Goal: Task Accomplishment & Management: Complete application form

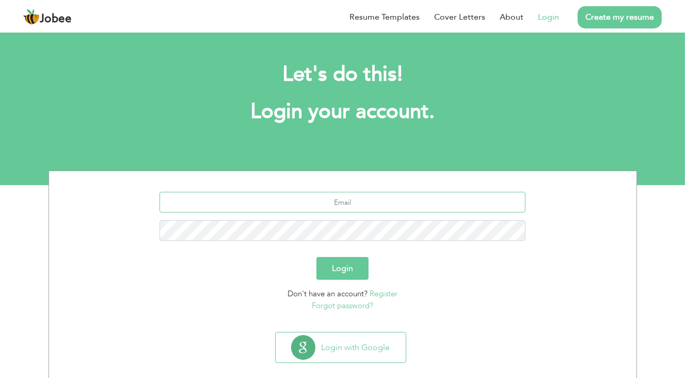
click at [328, 193] on input "text" at bounding box center [343, 202] width 366 height 21
type input "[EMAIL_ADDRESS][DOMAIN_NAME]"
click at [349, 272] on button "Login" at bounding box center [343, 268] width 52 height 23
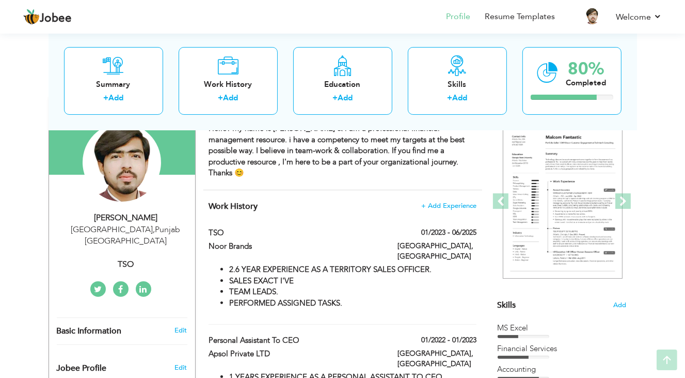
scroll to position [103, 0]
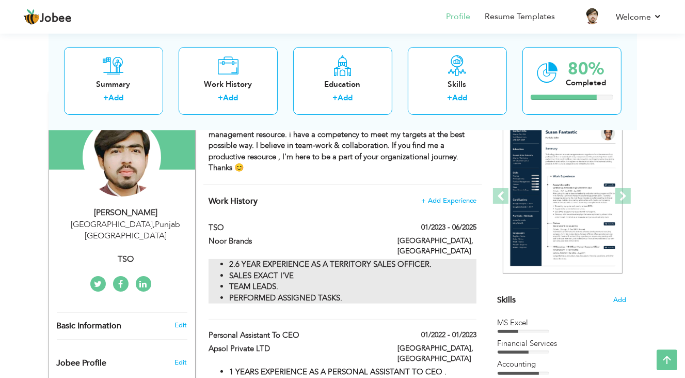
click at [442, 270] on li "SALES EXACT I'VE" at bounding box center [352, 275] width 247 height 11
type input "TSO"
type input "Noor Brands"
type input "01/2023"
type input "06/2025"
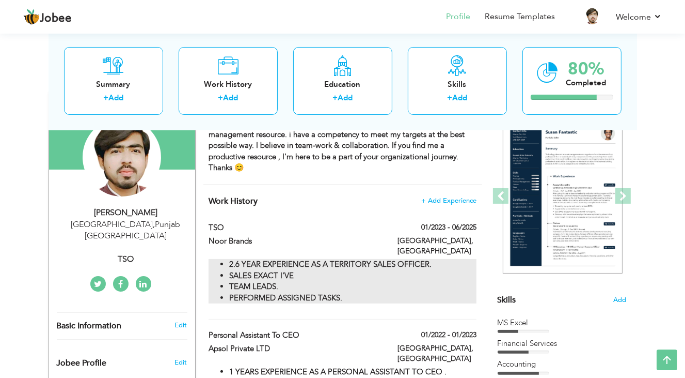
type input "[GEOGRAPHIC_DATA]"
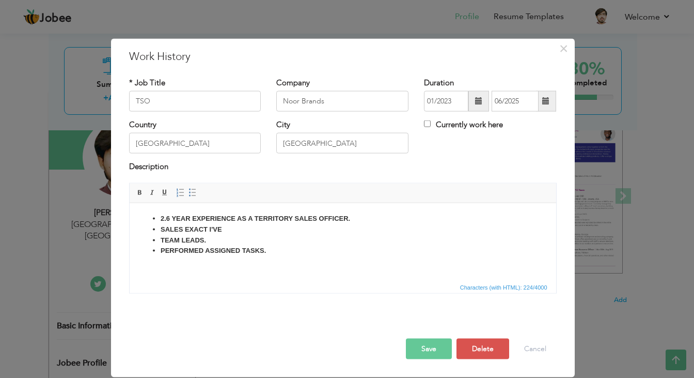
click at [272, 252] on li "PERFORMED ASSIGNED TASKS." at bounding box center [342, 250] width 365 height 11
click at [224, 230] on li "SALES EXACT I'VE" at bounding box center [342, 229] width 365 height 11
click at [426, 125] on input "Currently work here" at bounding box center [427, 123] width 7 height 7
checkbox input "true"
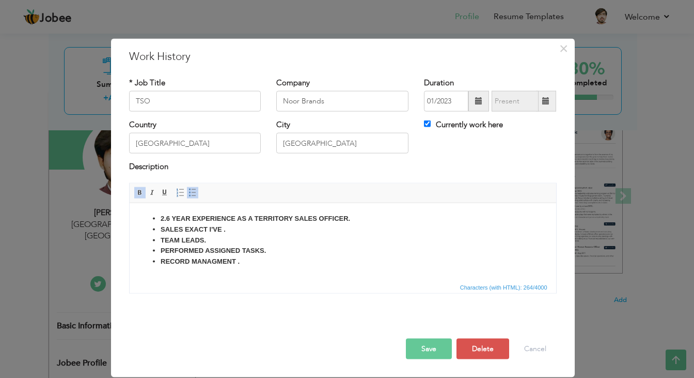
click at [544, 97] on span at bounding box center [545, 100] width 7 height 7
click at [430, 122] on input "Currently work here" at bounding box center [427, 123] width 7 height 7
checkbox input "false"
click at [547, 97] on span at bounding box center [545, 100] width 7 height 7
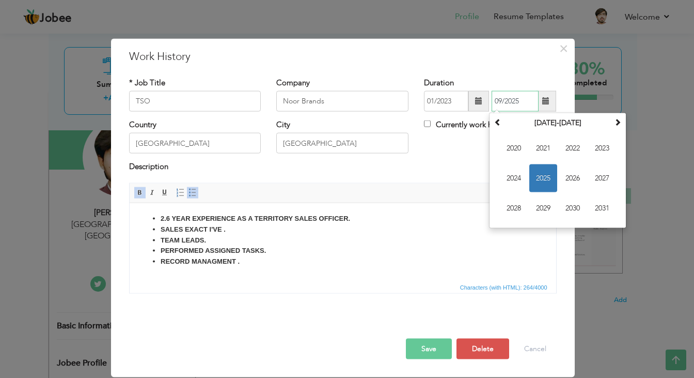
click at [540, 177] on span "2025" at bounding box center [543, 178] width 28 height 28
click at [549, 178] on span "Jun" at bounding box center [543, 178] width 28 height 28
type input "06/2025"
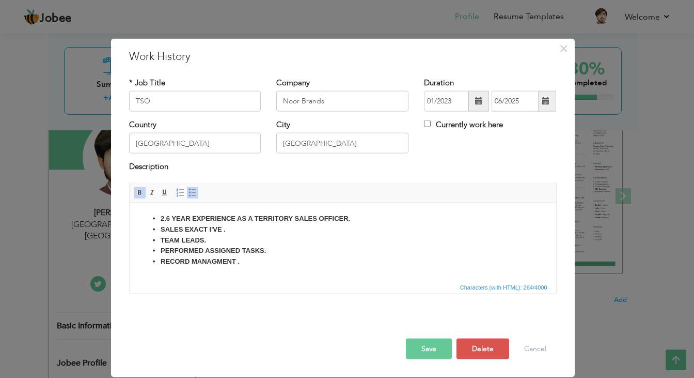
click at [430, 348] on button "Save" at bounding box center [429, 348] width 46 height 21
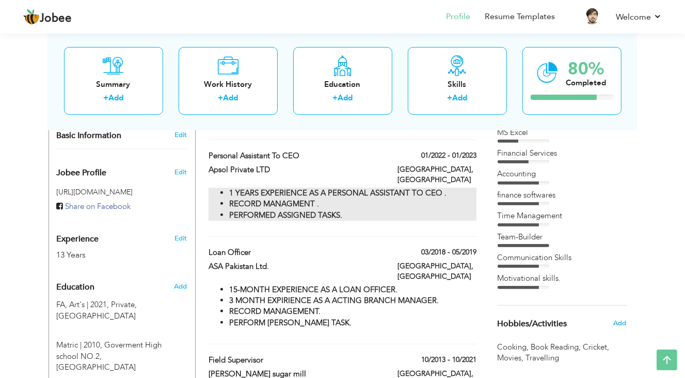
scroll to position [310, 0]
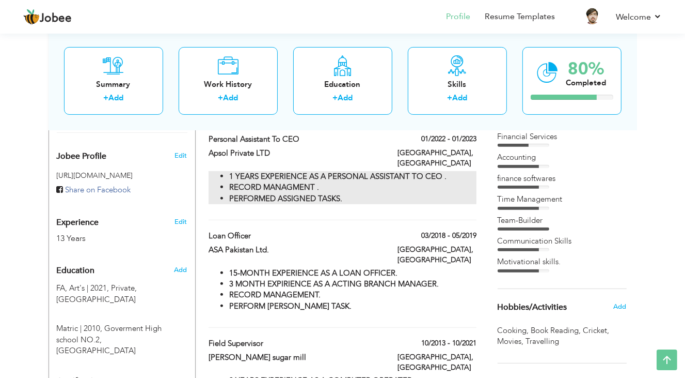
click at [397, 193] on li "PERFORMED ASSIGNED TASKS." at bounding box center [352, 198] width 247 height 11
type input "Personal Assistant To CEO"
type input "Apsol Private LTD"
type input "01/2022"
type input "01/2023"
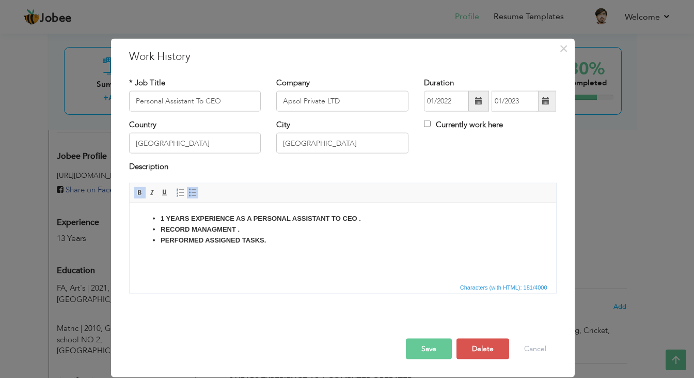
click at [269, 244] on li "PERFORMED ASSIGNED TASKS." at bounding box center [342, 239] width 365 height 11
click at [427, 344] on button "Save" at bounding box center [429, 348] width 46 height 21
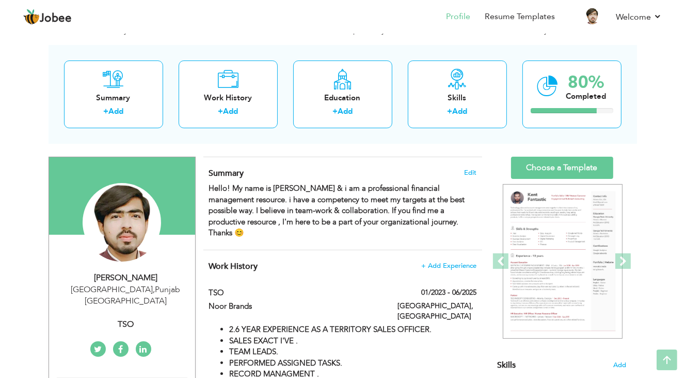
scroll to position [0, 0]
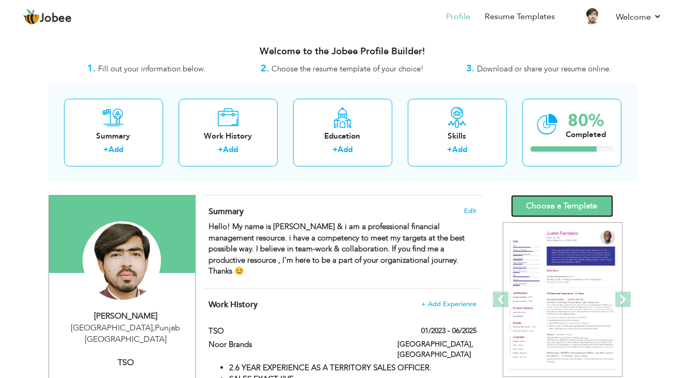
click at [568, 204] on link "Choose a Template" at bounding box center [562, 206] width 102 height 22
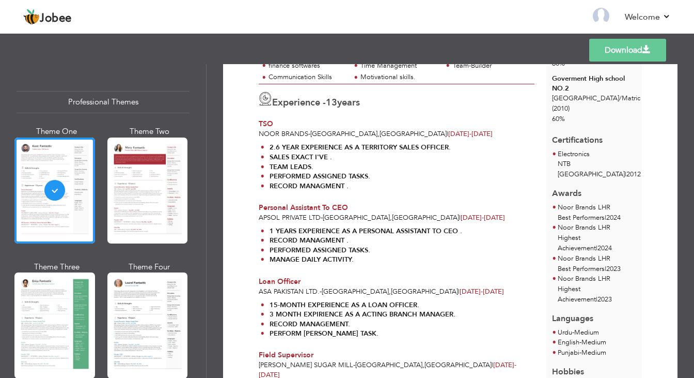
scroll to position [168, 0]
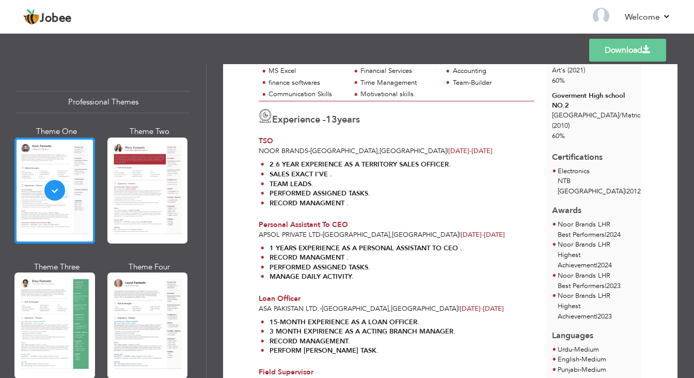
click at [636, 44] on link "Download" at bounding box center [627, 50] width 77 height 23
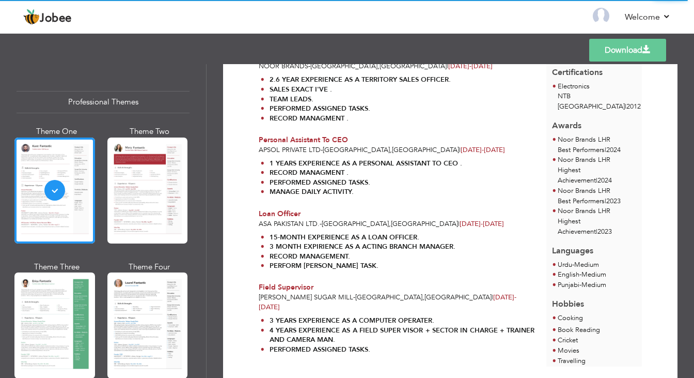
scroll to position [272, 0]
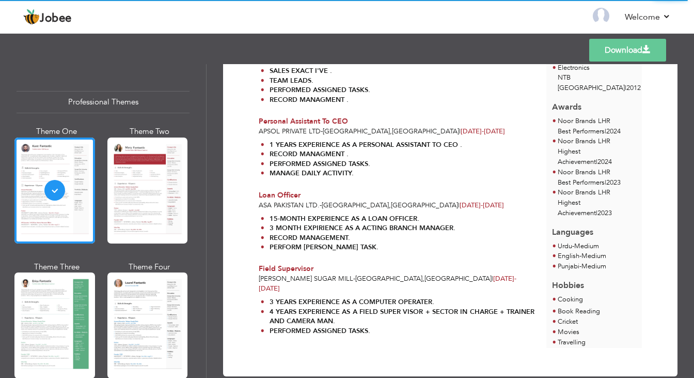
click at [639, 51] on link "Download" at bounding box center [627, 50] width 77 height 23
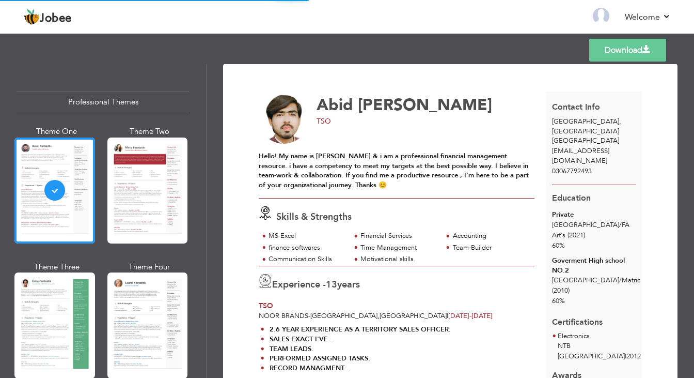
scroll to position [0, 0]
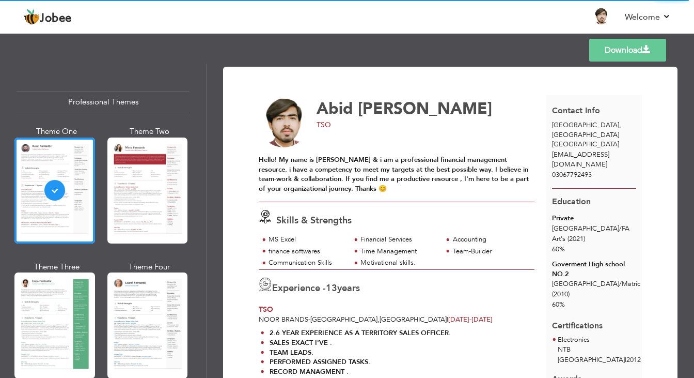
click at [145, 58] on div "Templates Download" at bounding box center [347, 50] width 694 height 33
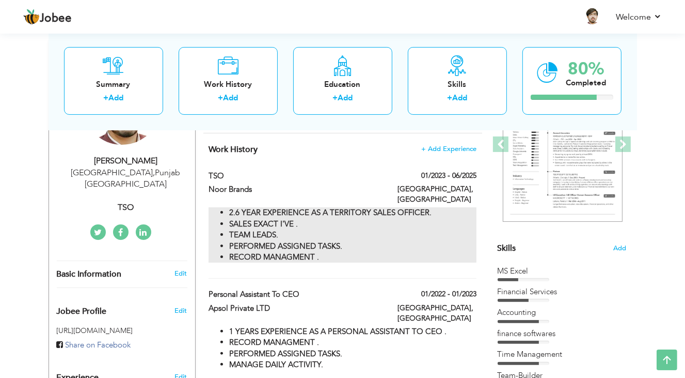
click at [427, 229] on li "TEAM LEADS." at bounding box center [352, 234] width 247 height 11
type input "TSO"
type input "Noor Brands"
type input "01/2023"
type input "06/2025"
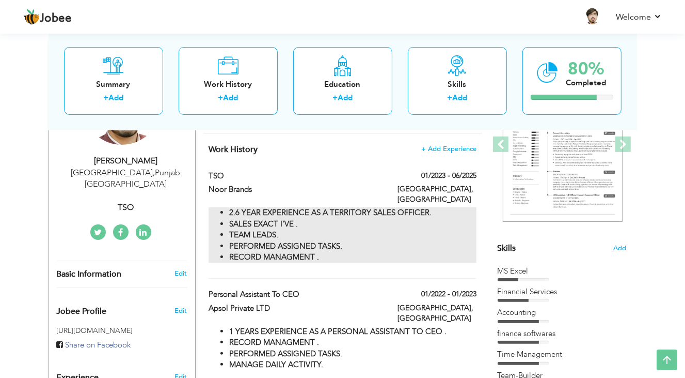
type input "[GEOGRAPHIC_DATA]"
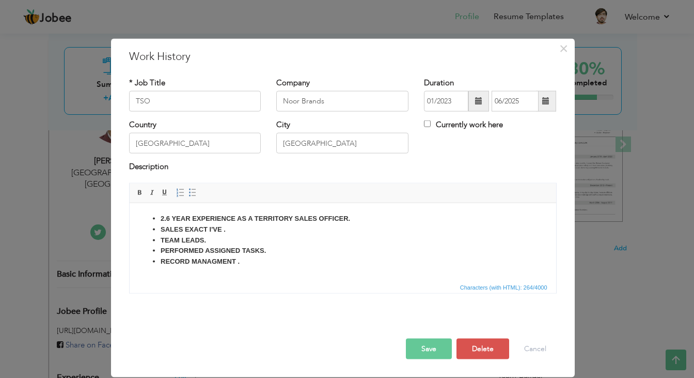
click at [546, 99] on span at bounding box center [545, 100] width 7 height 7
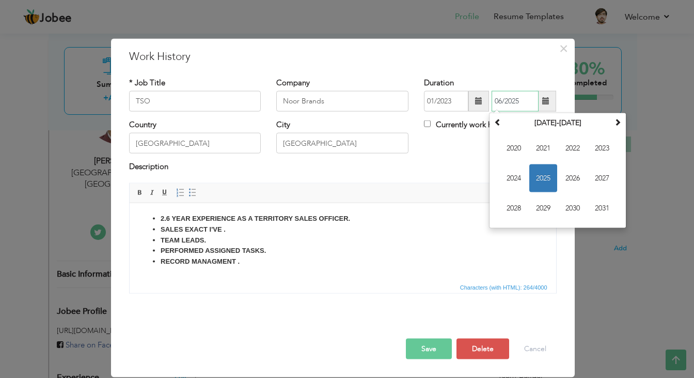
click at [543, 180] on span "2025" at bounding box center [543, 178] width 28 height 28
click at [573, 179] on span "Jul" at bounding box center [573, 178] width 28 height 28
type input "07/2025"
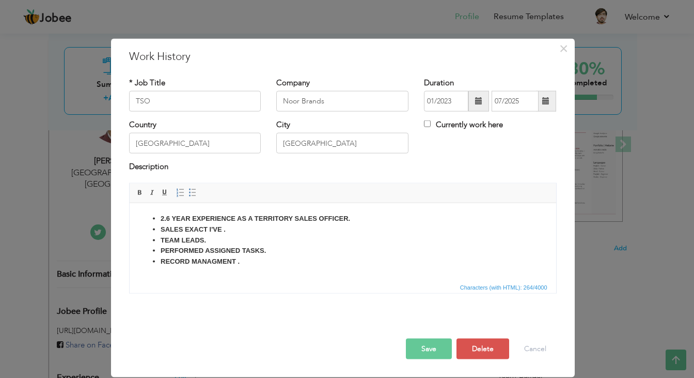
click at [169, 217] on strong "2.6 YEAR EXPERIENCE AS A TERRITORY SALES OFFICER." at bounding box center [255, 218] width 190 height 8
click at [427, 351] on button "Save" at bounding box center [429, 348] width 46 height 21
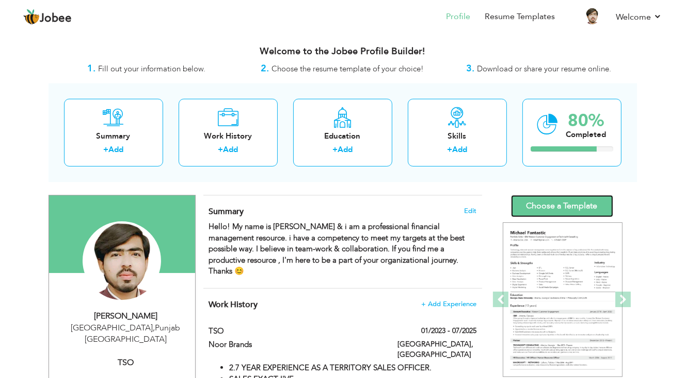
click at [565, 207] on link "Choose a Template" at bounding box center [562, 206] width 102 height 22
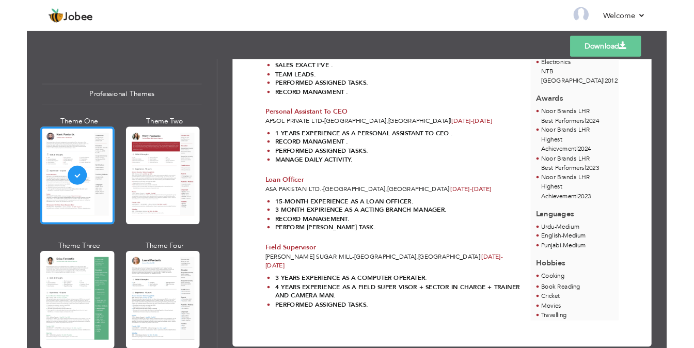
scroll to position [220, 0]
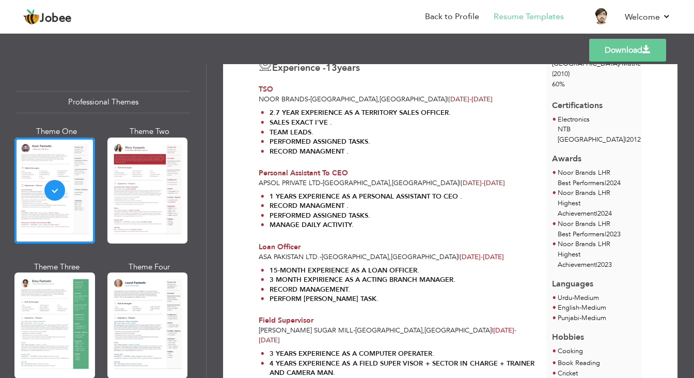
click at [620, 46] on link "Download" at bounding box center [627, 50] width 77 height 23
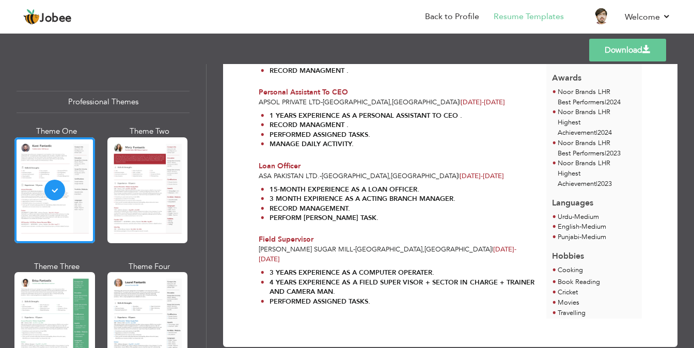
scroll to position [301, 0]
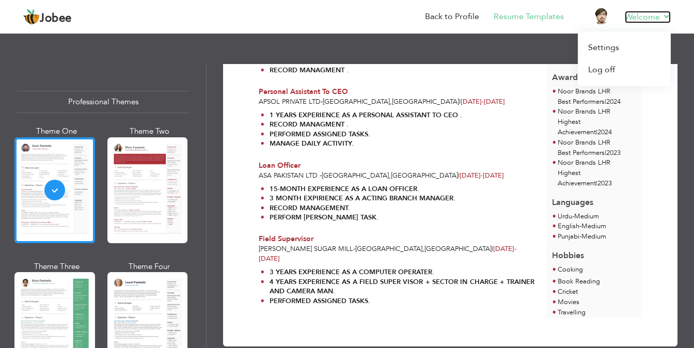
drag, startPoint x: 651, startPoint y: 17, endPoint x: 645, endPoint y: 20, distance: 7.2
click at [651, 17] on link "Welcome" at bounding box center [648, 17] width 46 height 12
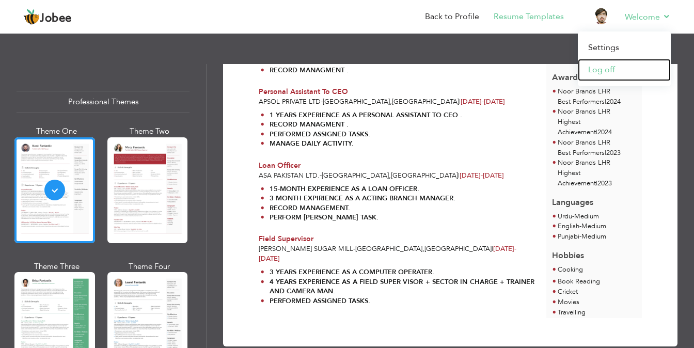
click at [603, 73] on link "Log off" at bounding box center [624, 70] width 93 height 22
